Goal: Information Seeking & Learning: Learn about a topic

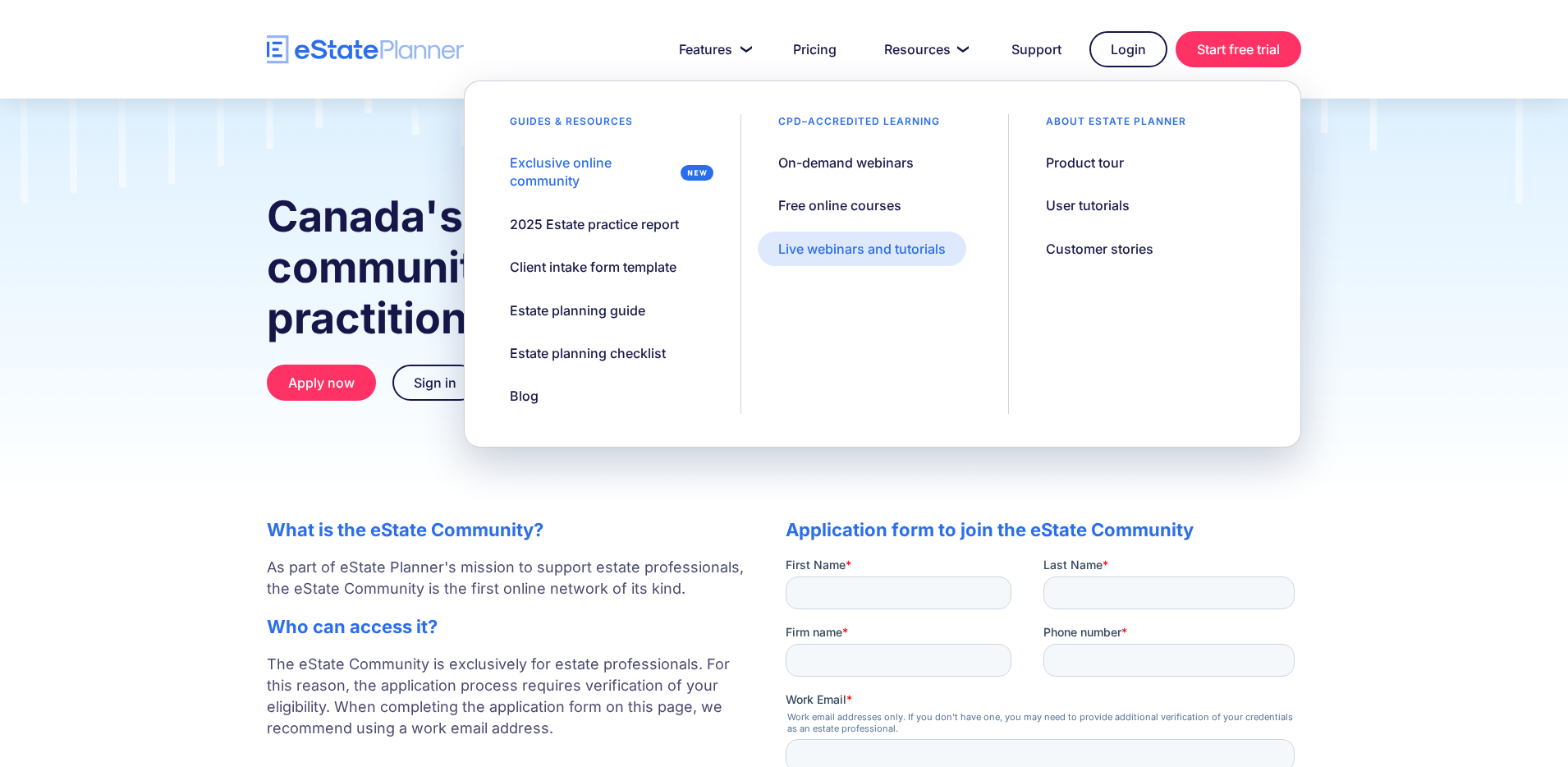
click at [902, 258] on link "Live webinars and tutorials" at bounding box center [862, 248] width 209 height 34
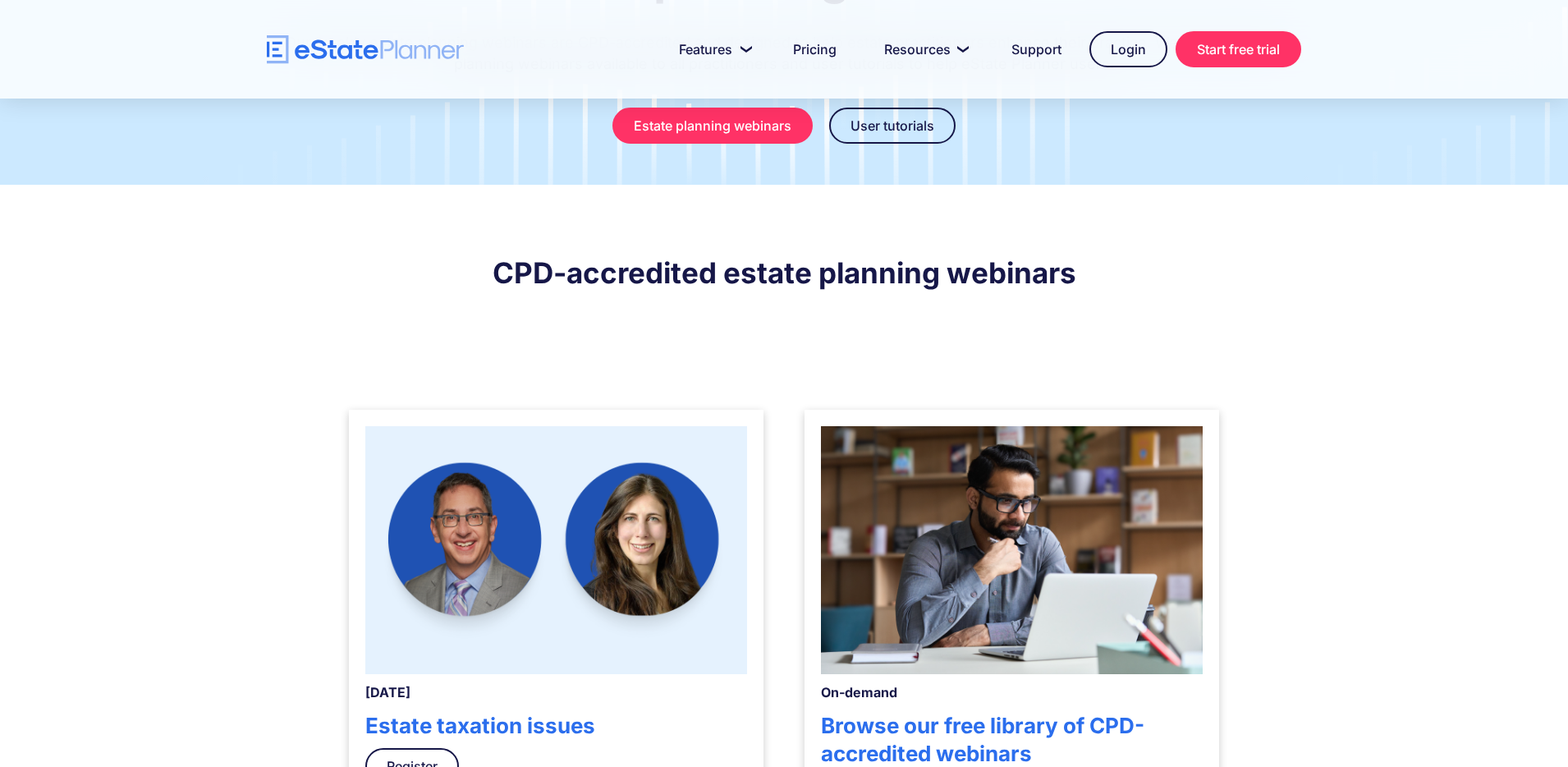
scroll to position [209, 0]
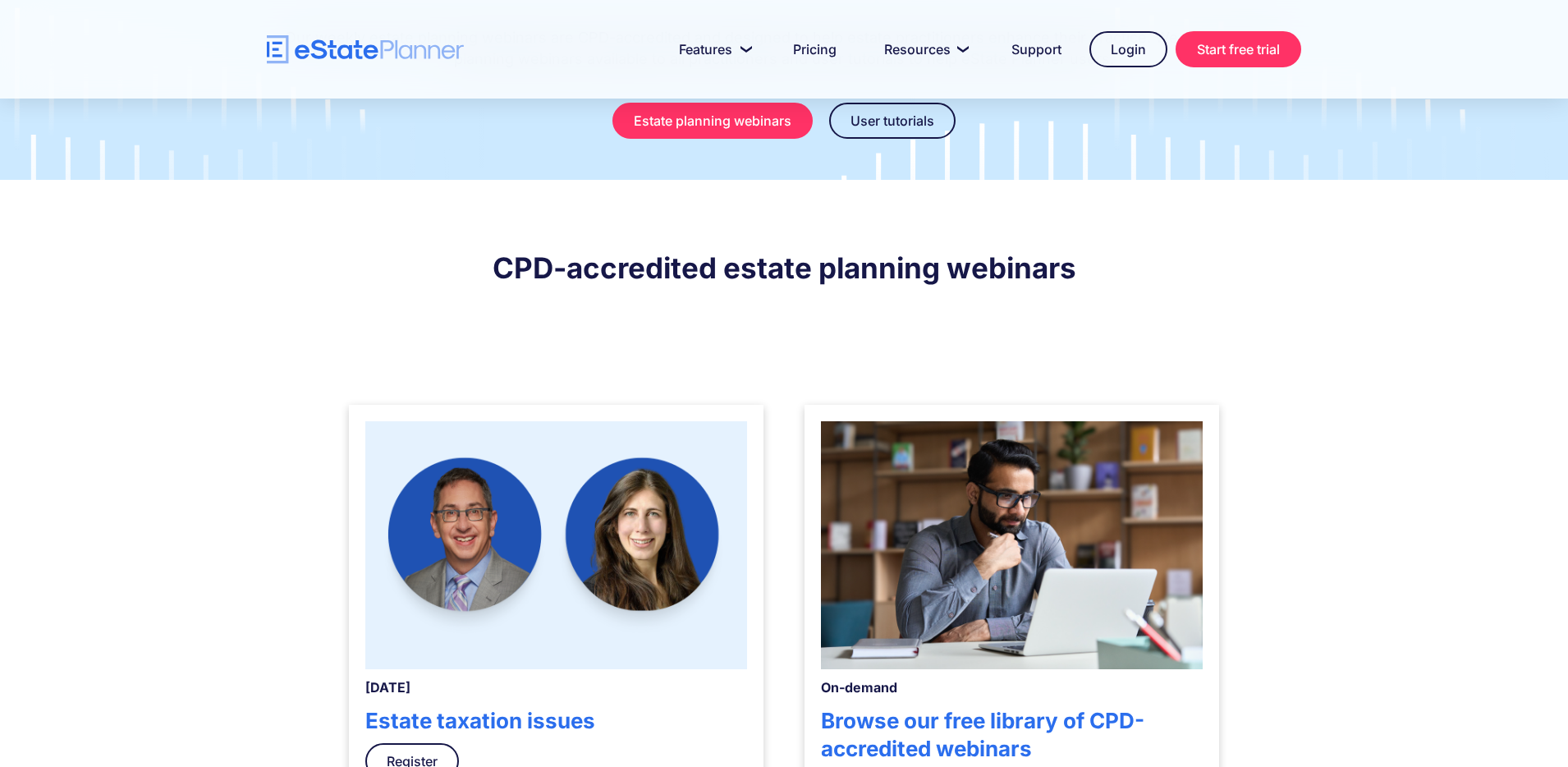
click at [657, 519] on img at bounding box center [557, 545] width 382 height 248
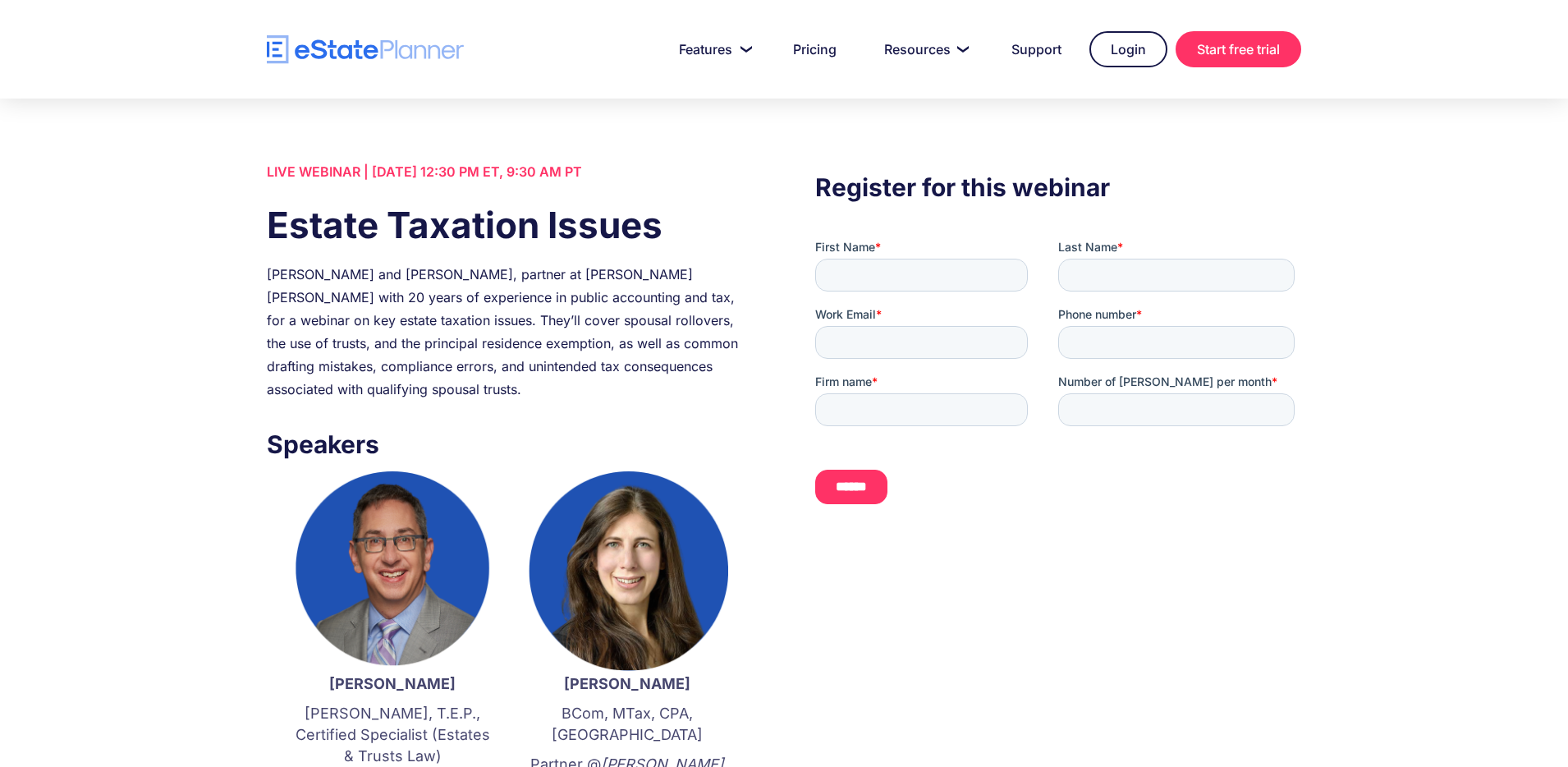
click at [478, 277] on div "Join Jordan Atin and Marissa Verskin, partner at Crowe Soberman with 20 years o…" at bounding box center [509, 331] width 486 height 138
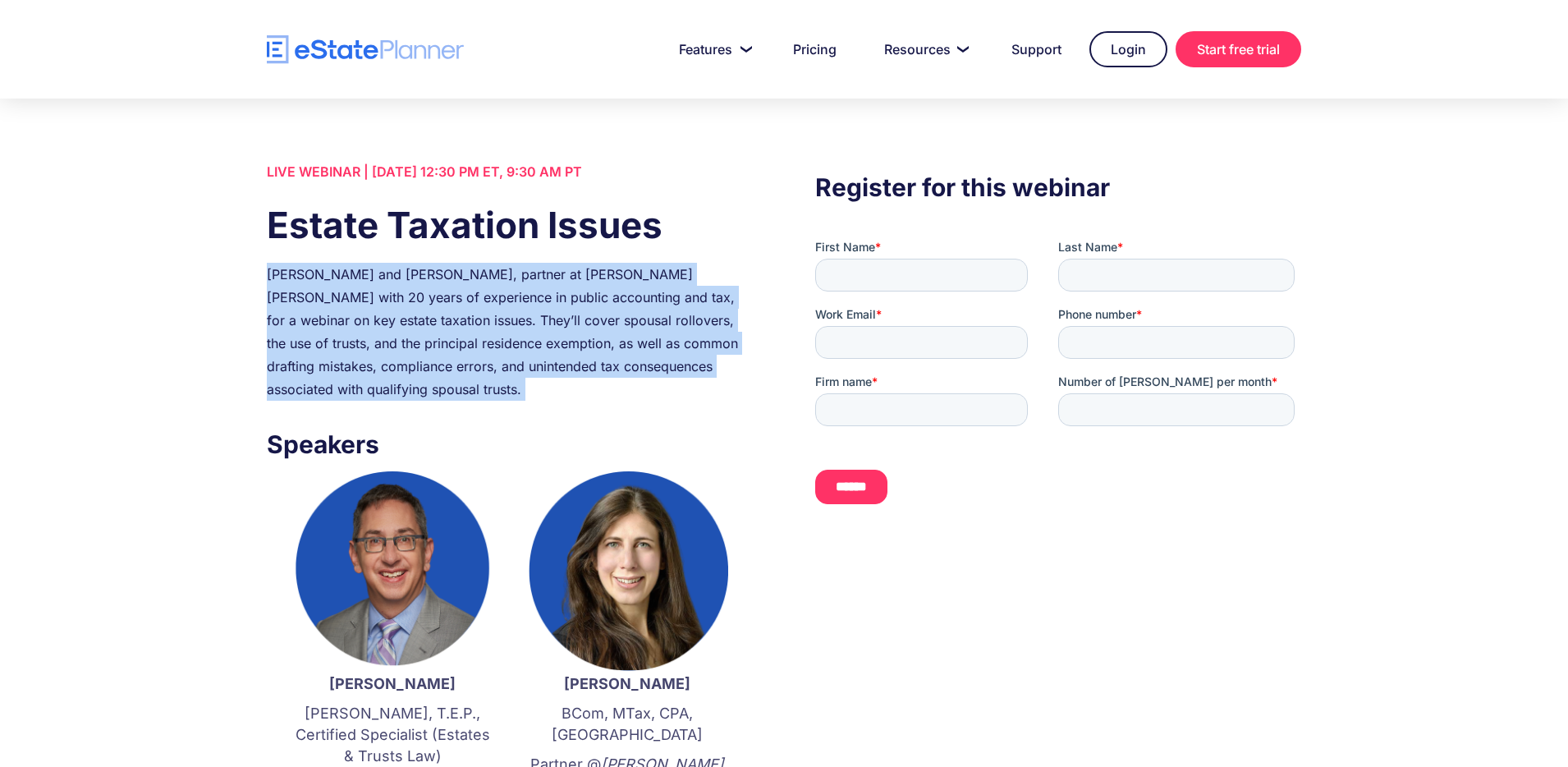
click at [478, 277] on div "Join Jordan Atin and Marissa Verskin, partner at Crowe Soberman with 20 years o…" at bounding box center [509, 331] width 486 height 138
copy div "Join Jordan Atin and Marissa Verskin, partner at Crowe Soberman with 20 years o…"
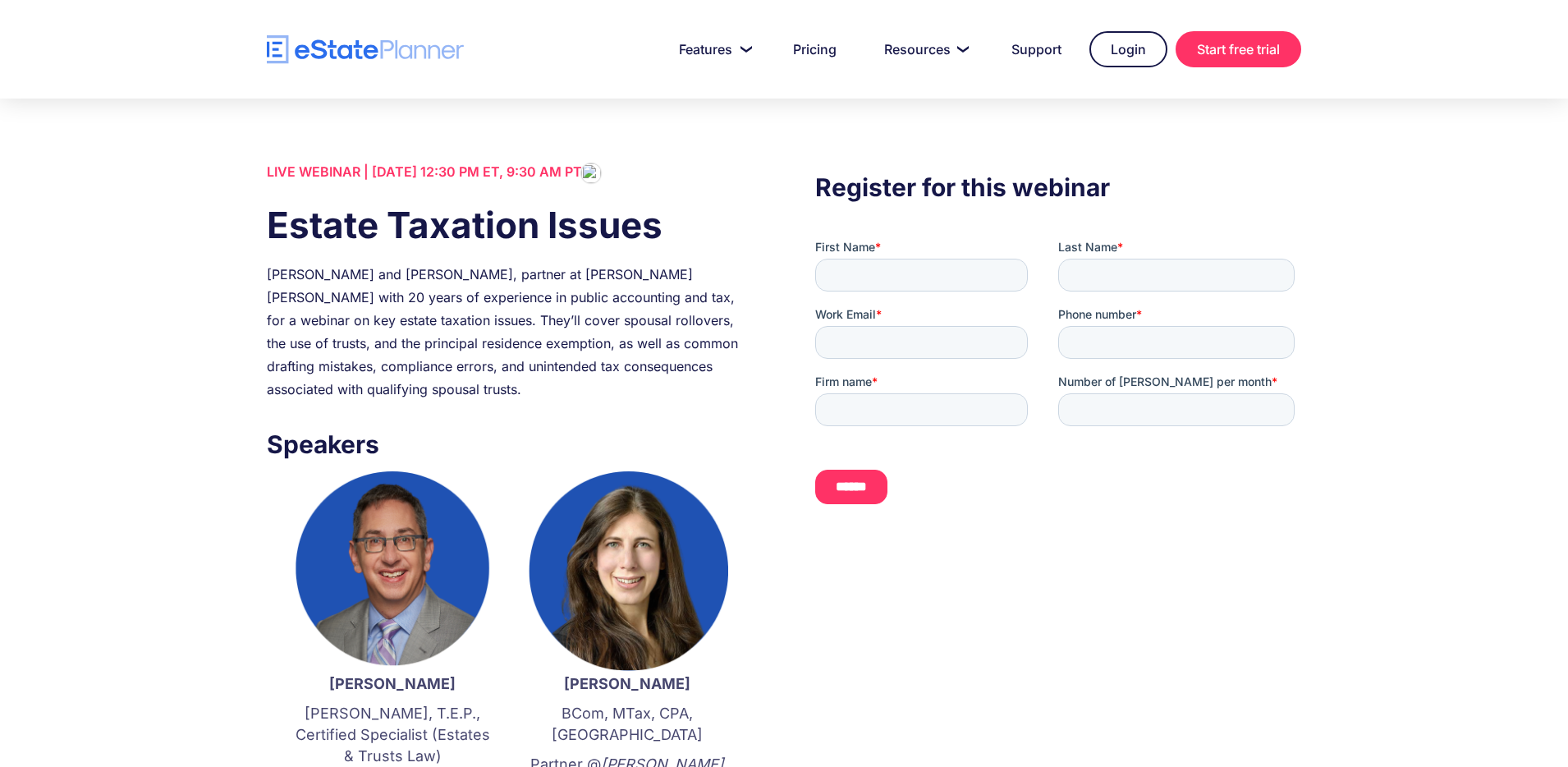
click at [581, 299] on div "Join Jordan Atin and Marissa Verskin, partner at Crowe Soberman with 20 years o…" at bounding box center [509, 331] width 486 height 138
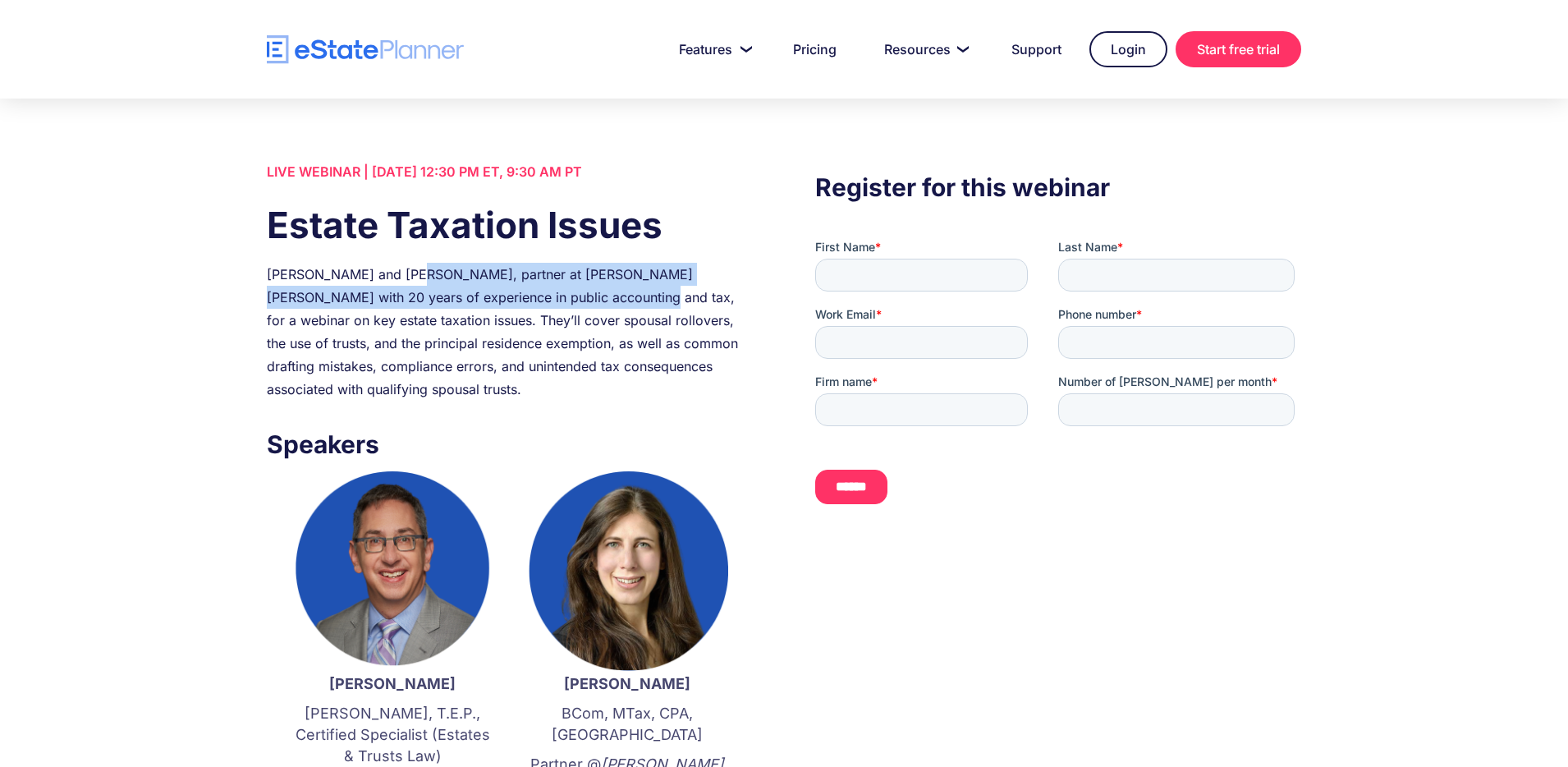
drag, startPoint x: 399, startPoint y: 275, endPoint x: 568, endPoint y: 290, distance: 169.7
click at [568, 290] on div "Join Jordan Atin and Marissa Verskin, partner at Crowe Soberman with 20 years o…" at bounding box center [509, 331] width 486 height 138
copy div "Marissa Verskin, partner at Crowe Soberman with 20 years of experience in publi…"
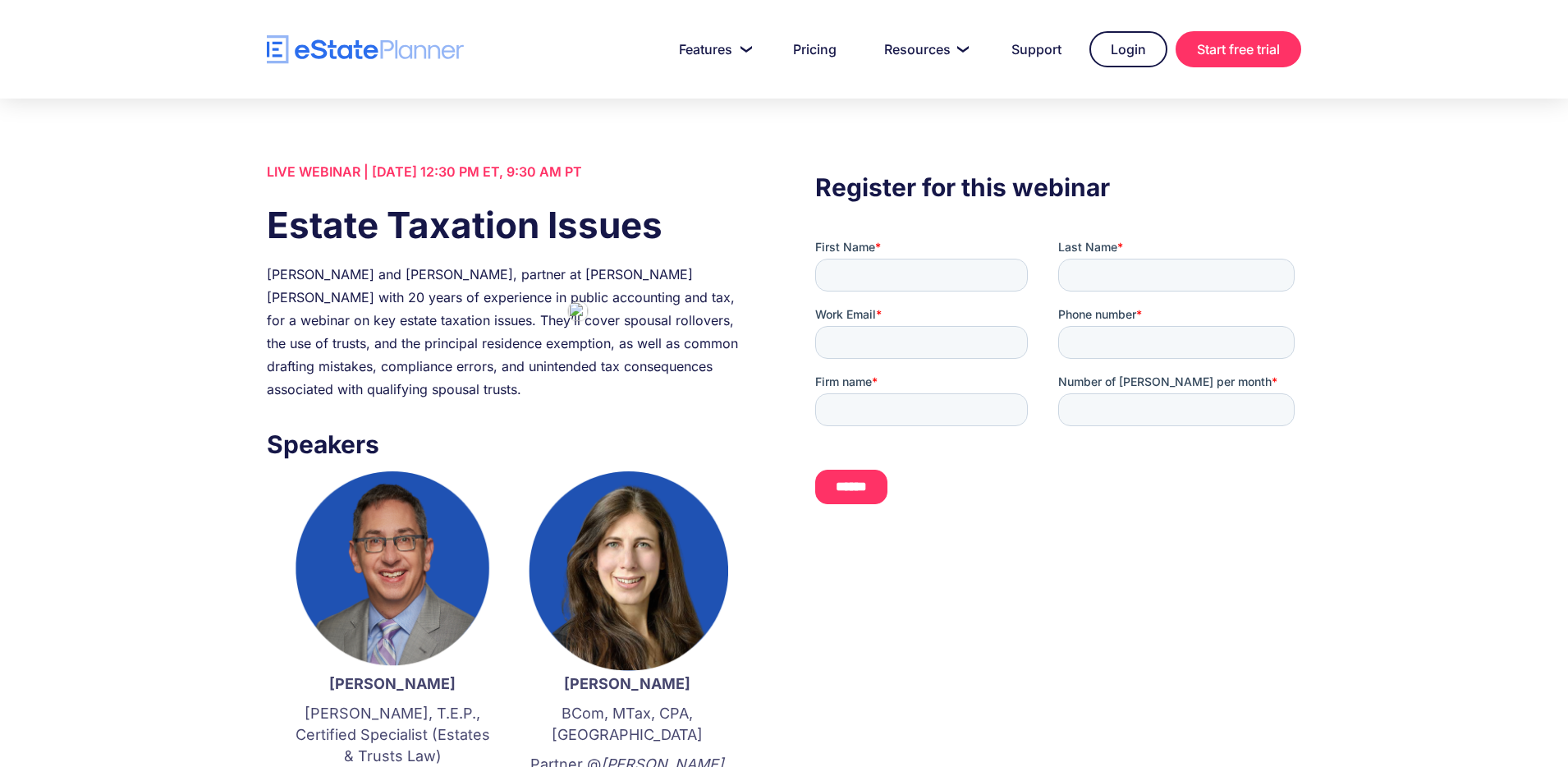
click at [522, 330] on div "Join Jordan Atin and Marissa Verskin, partner at Crowe Soberman with 20 years o…" at bounding box center [509, 331] width 486 height 138
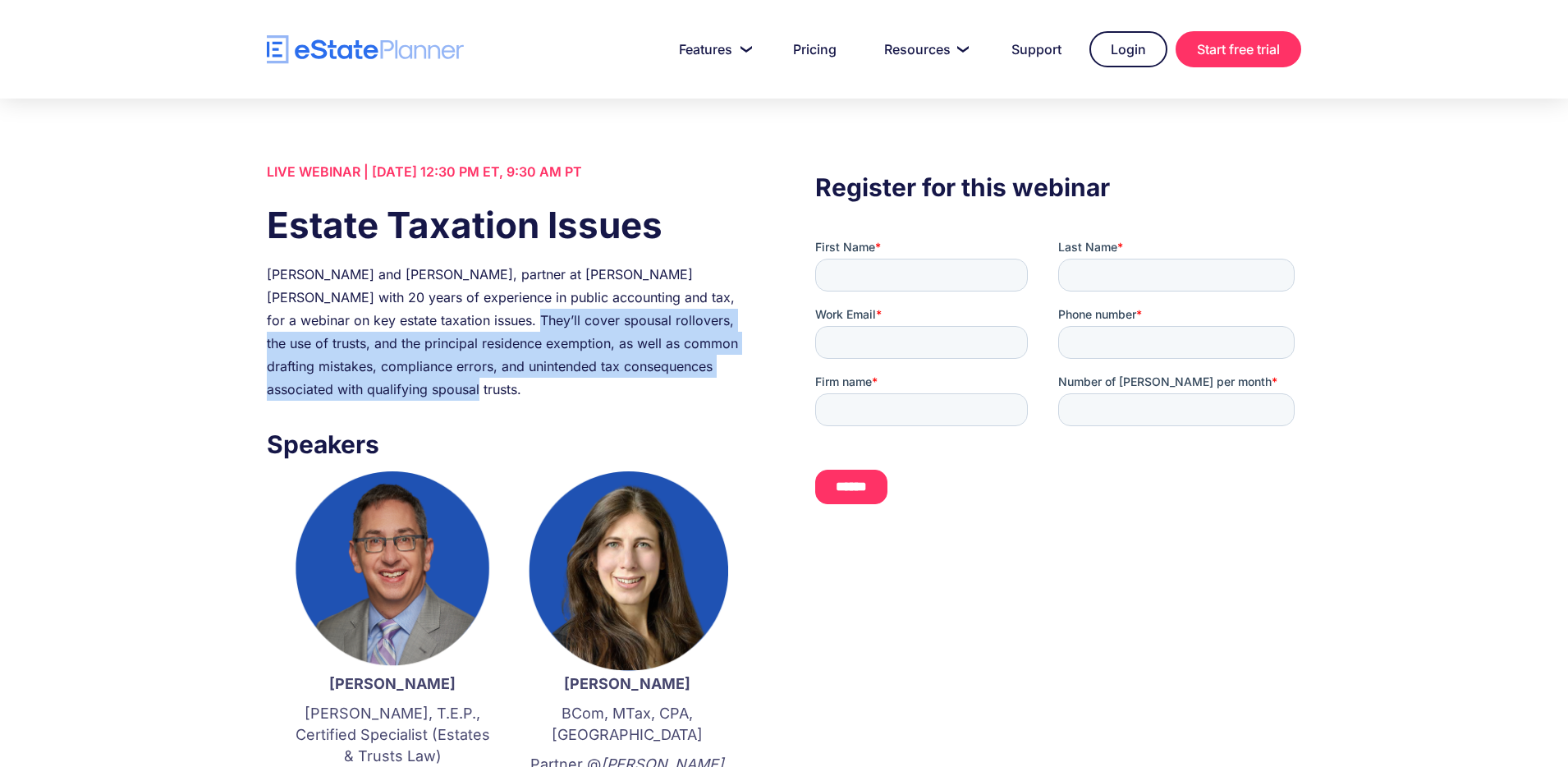
drag, startPoint x: 413, startPoint y: 323, endPoint x: 552, endPoint y: 390, distance: 154.3
click at [552, 390] on div "Join Jordan Atin and Marissa Verskin, partner at Crowe Soberman with 20 years o…" at bounding box center [509, 331] width 486 height 138
copy div "cover spousal rollovers, the use of trusts, and the principal residence exempti…"
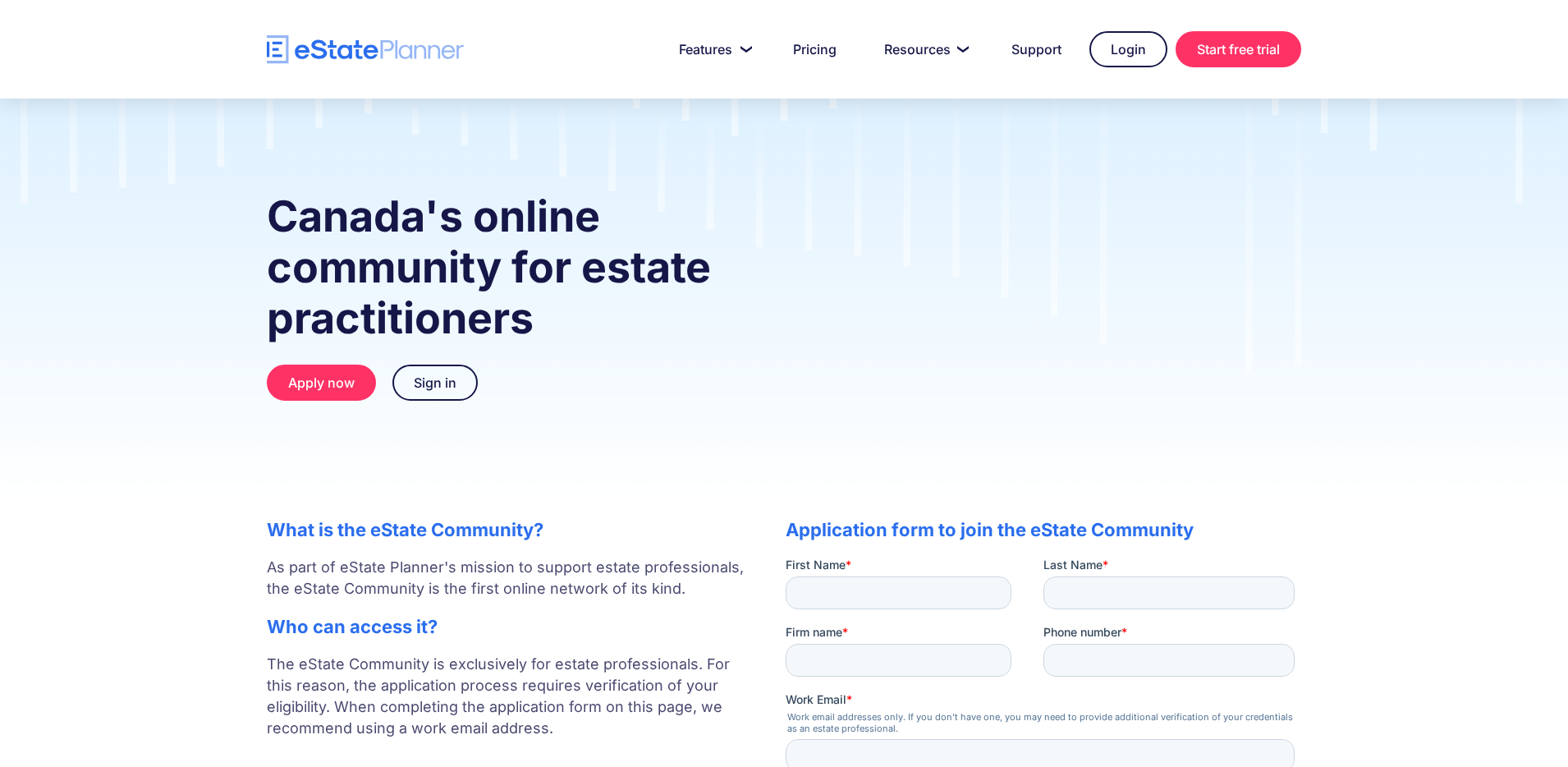
click at [497, 570] on p "As part of eState Planner's mission to support estate professionals, the eState…" at bounding box center [509, 578] width 486 height 42
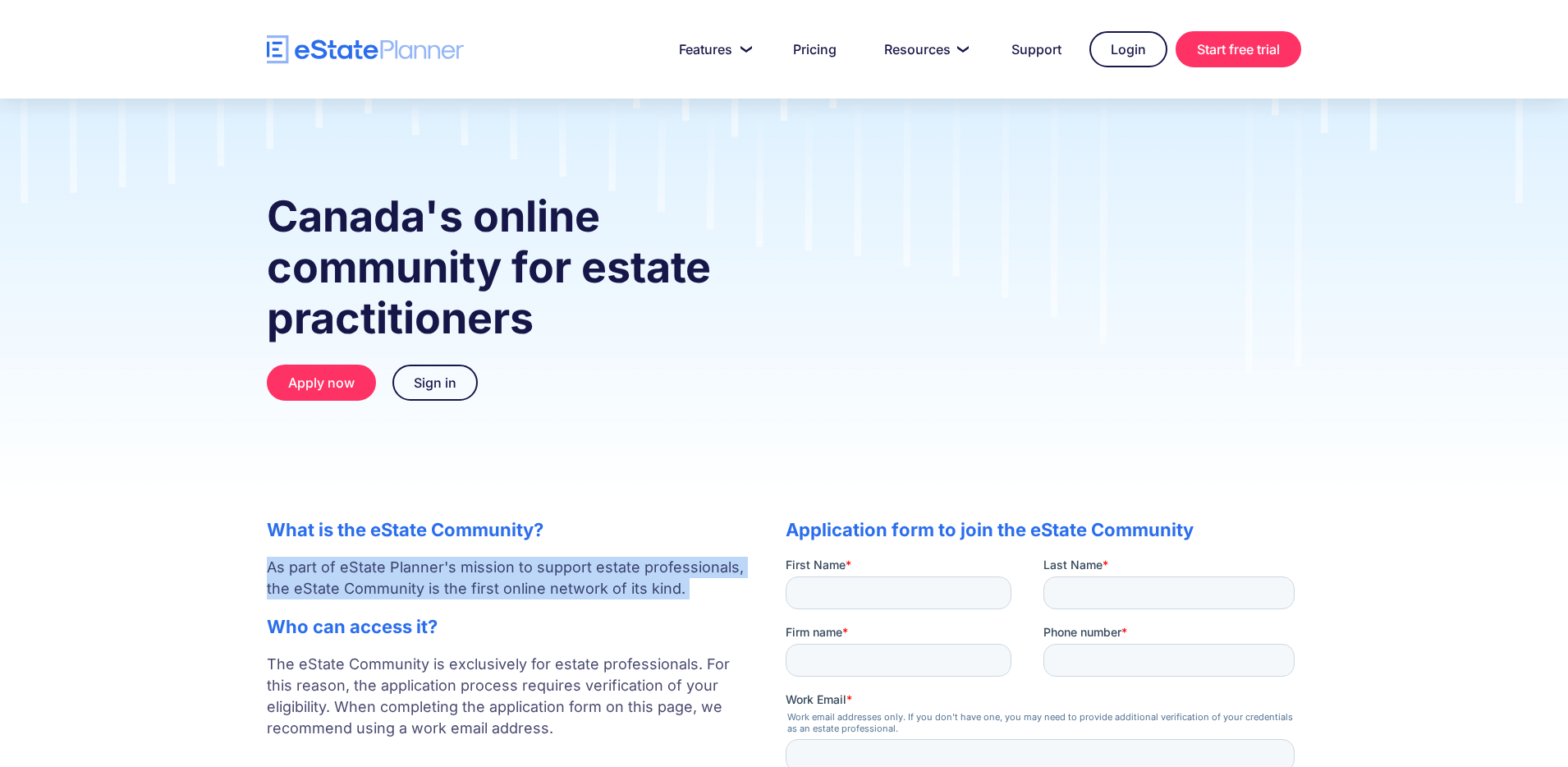
click at [497, 570] on p "As part of eState Planner's mission to support estate professionals, the eState…" at bounding box center [509, 578] width 486 height 42
copy p "As part of eState Planner's mission to support estate professionals, the eState…"
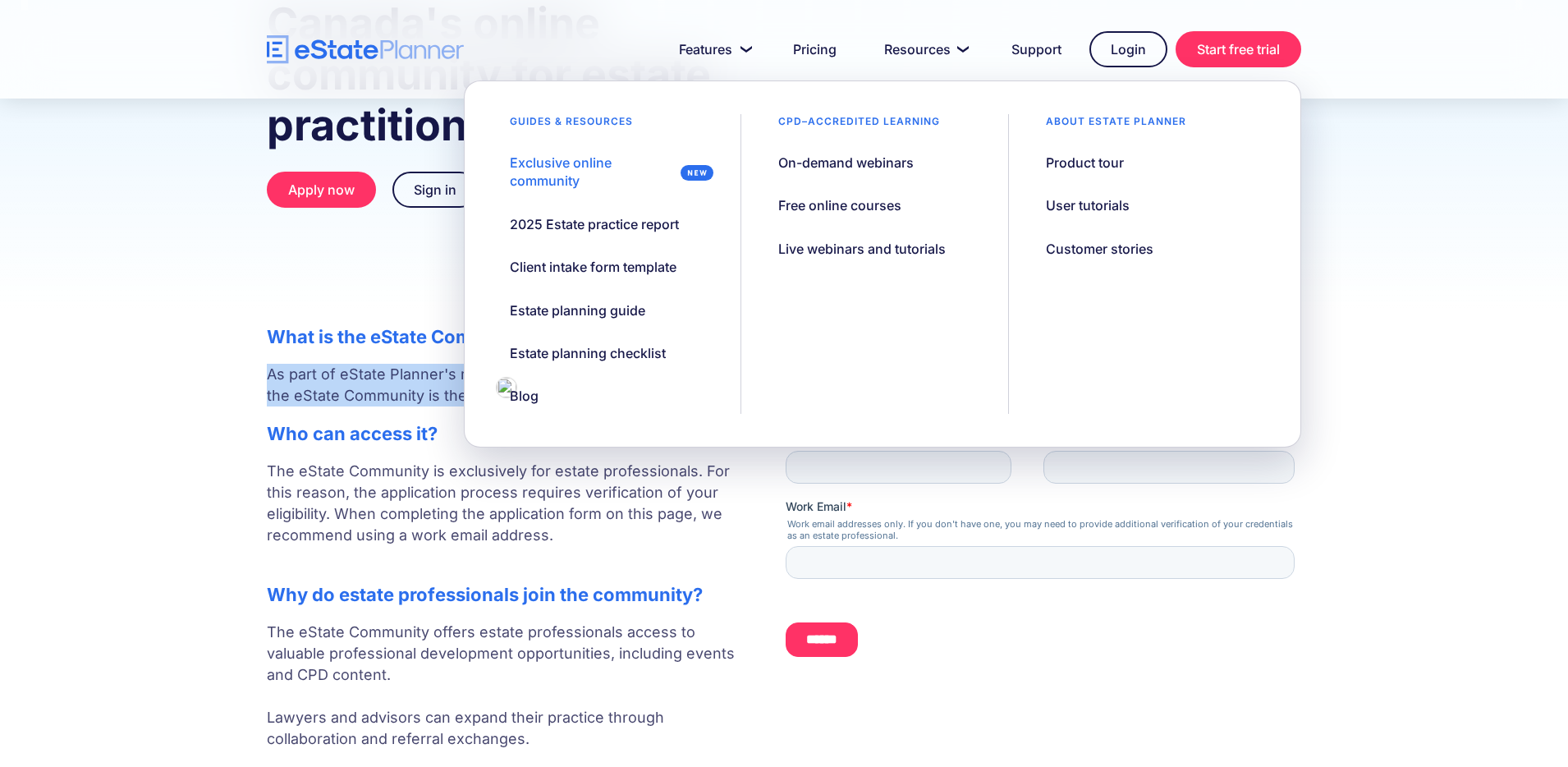
scroll to position [205, 0]
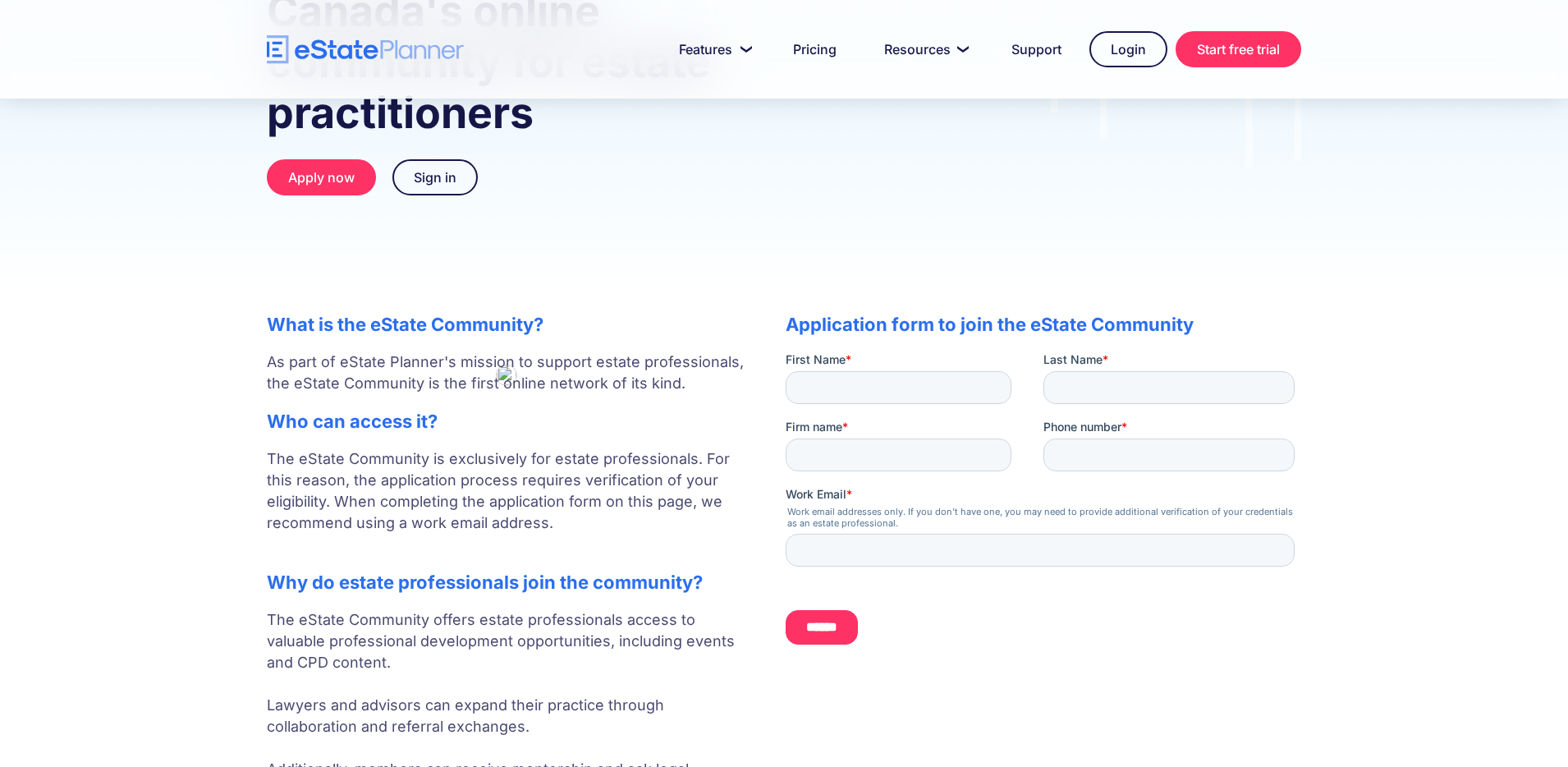
click at [500, 501] on p "The eState Community is exclusively for estate professionals. For this reason, …" at bounding box center [509, 502] width 486 height 107
click at [439, 623] on p "The eState Community offers estate professionals access to valuable professiona…" at bounding box center [509, 705] width 486 height 192
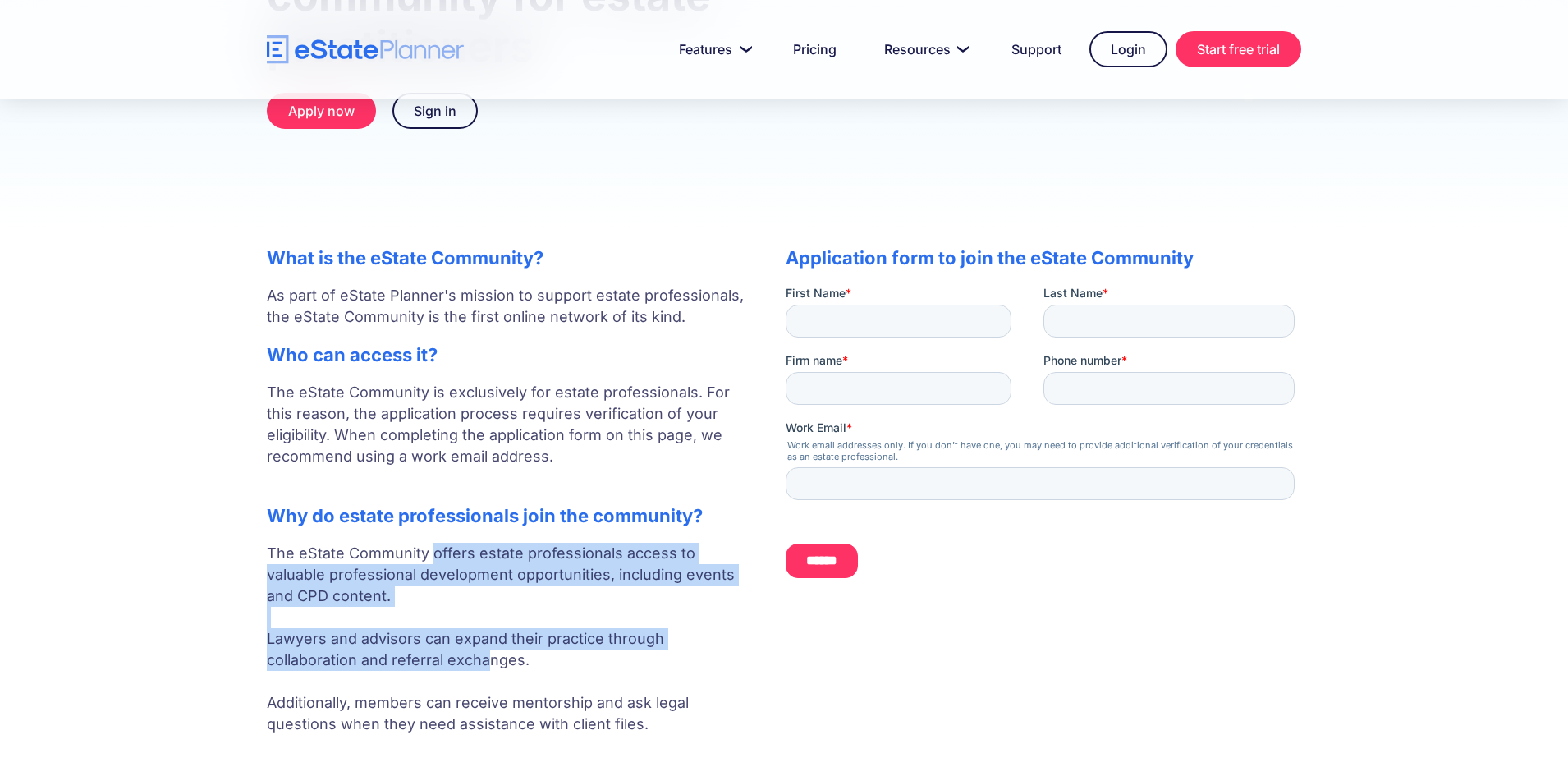
scroll to position [322, 0]
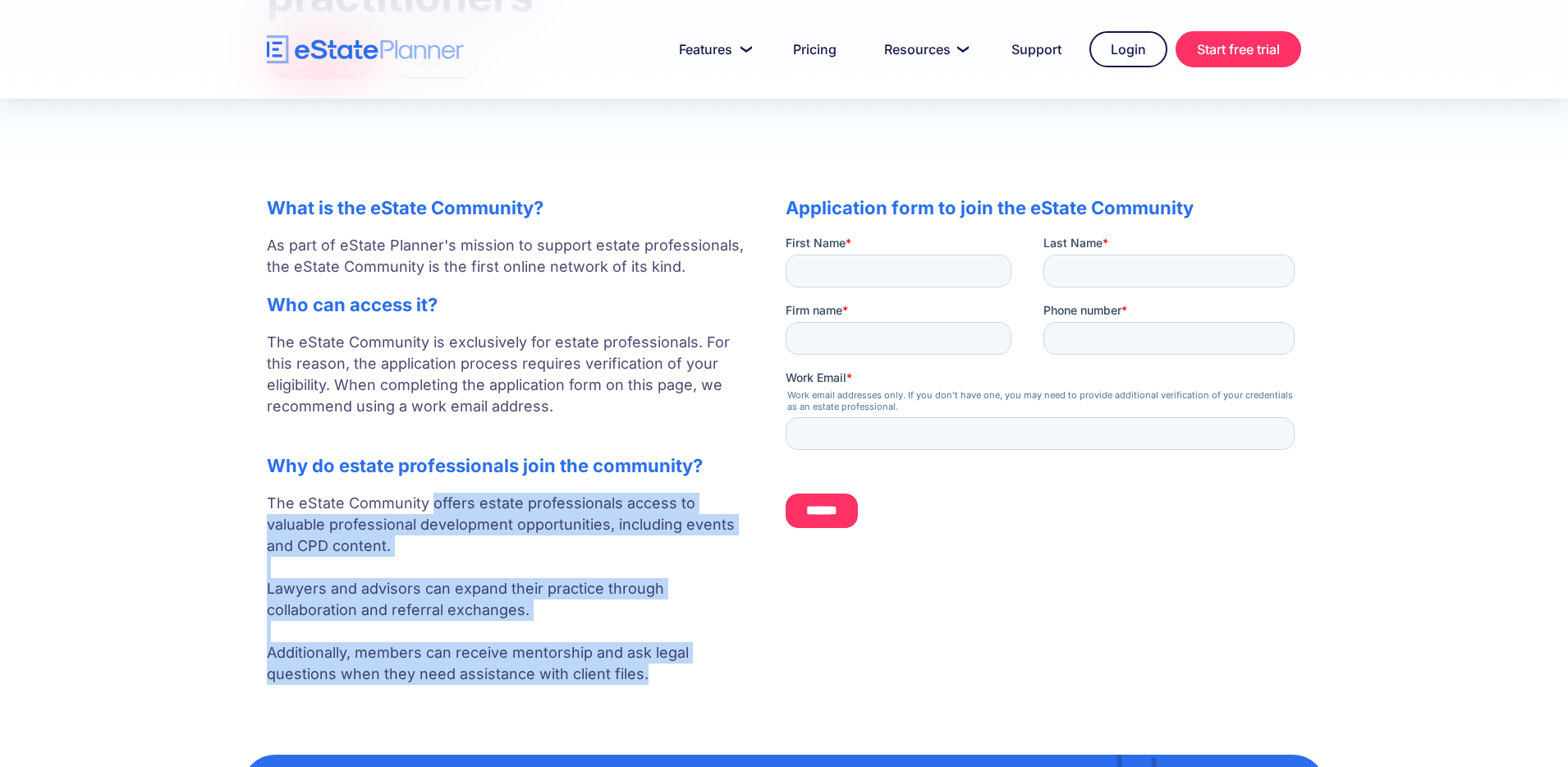
drag, startPoint x: 433, startPoint y: 619, endPoint x: 676, endPoint y: 679, distance: 250.3
click at [676, 679] on p "The eState Community offers estate professionals access to valuable professiona…" at bounding box center [509, 589] width 486 height 192
copy p "offers estate professionals access to valuable professional development opportu…"
